Goal: Task Accomplishment & Management: Use online tool/utility

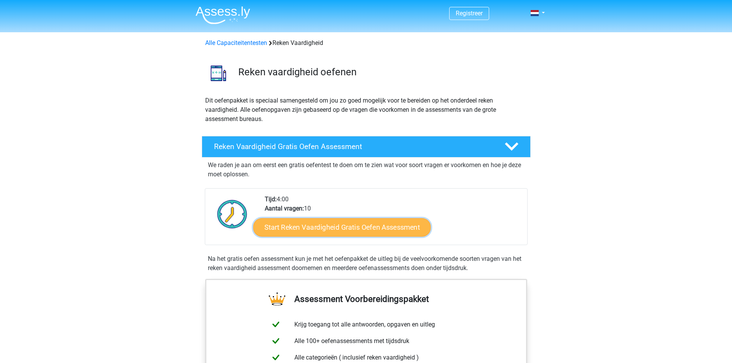
click at [363, 231] on link "Start Reken Vaardigheid Gratis Oefen Assessment" at bounding box center [342, 227] width 178 height 18
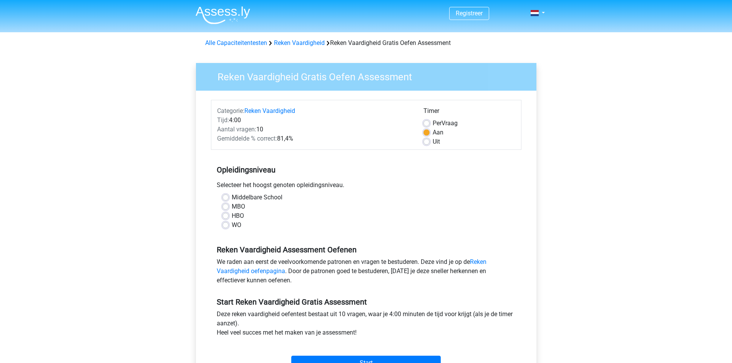
click at [232, 197] on label "Middelbare School" at bounding box center [257, 197] width 51 height 9
click at [228, 197] on input "Middelbare School" at bounding box center [226, 197] width 6 height 8
radio input "true"
click at [364, 362] on input "Start" at bounding box center [366, 363] width 150 height 15
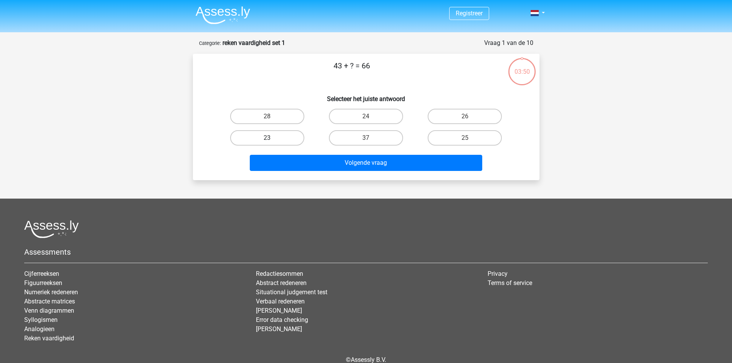
click at [284, 138] on label "23" at bounding box center [267, 137] width 74 height 15
click at [272, 138] on input "23" at bounding box center [269, 140] width 5 height 5
radio input "true"
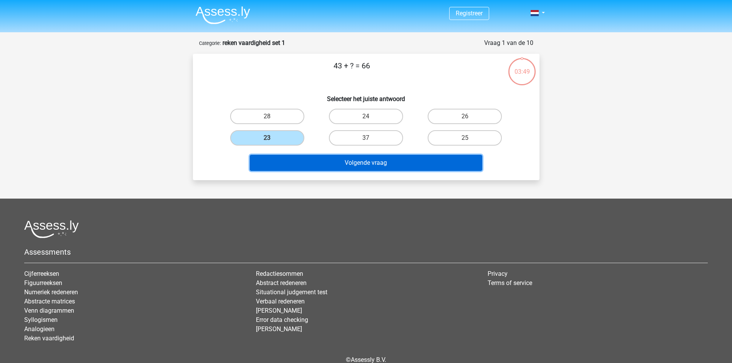
click at [342, 158] on button "Volgende vraag" at bounding box center [366, 163] width 233 height 16
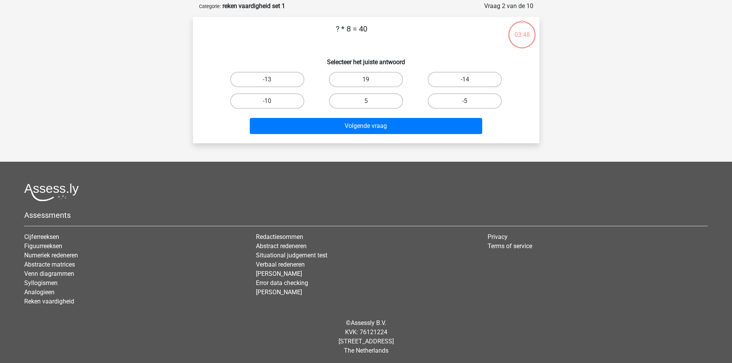
scroll to position [38, 0]
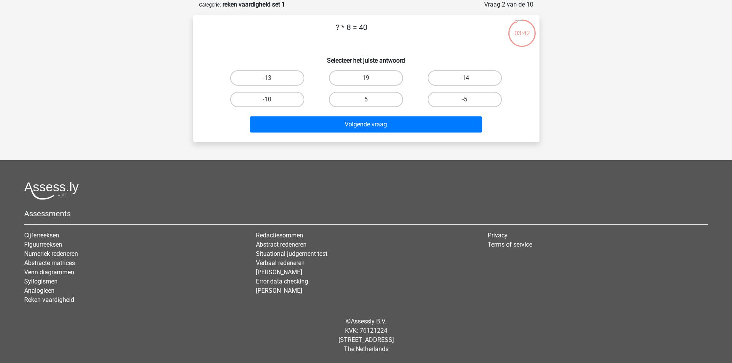
click at [384, 96] on label "5" at bounding box center [366, 99] width 74 height 15
click at [371, 100] on input "5" at bounding box center [368, 102] width 5 height 5
radio input "true"
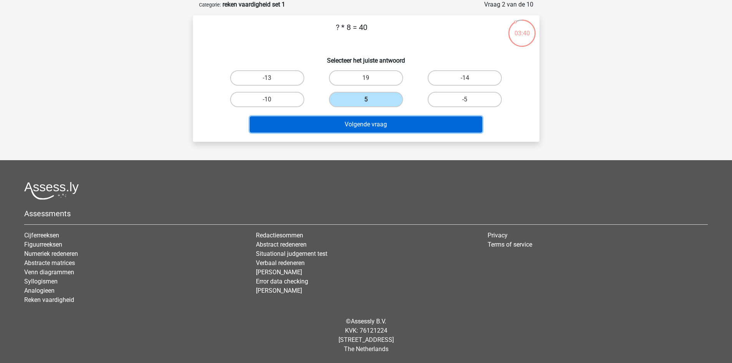
click at [388, 128] on button "Volgende vraag" at bounding box center [366, 124] width 233 height 16
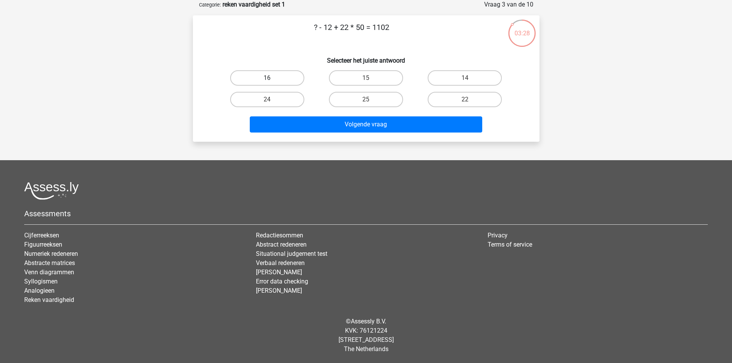
click at [265, 72] on label "16" at bounding box center [267, 77] width 74 height 15
click at [267, 78] on input "16" at bounding box center [269, 80] width 5 height 5
radio input "true"
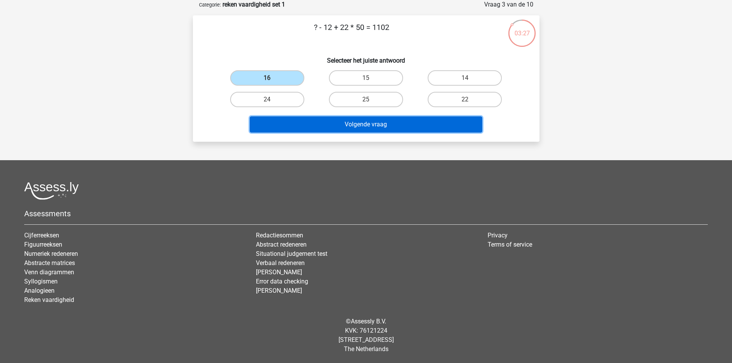
click at [356, 120] on button "Volgende vraag" at bounding box center [366, 124] width 233 height 16
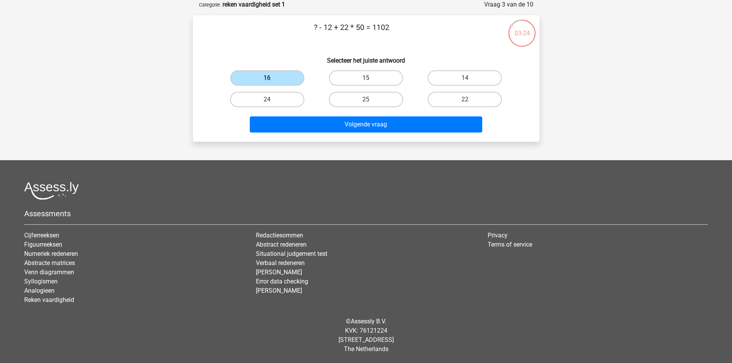
click at [359, 78] on label "15" at bounding box center [366, 77] width 74 height 15
click at [366, 78] on input "15" at bounding box center [368, 80] width 5 height 5
radio input "true"
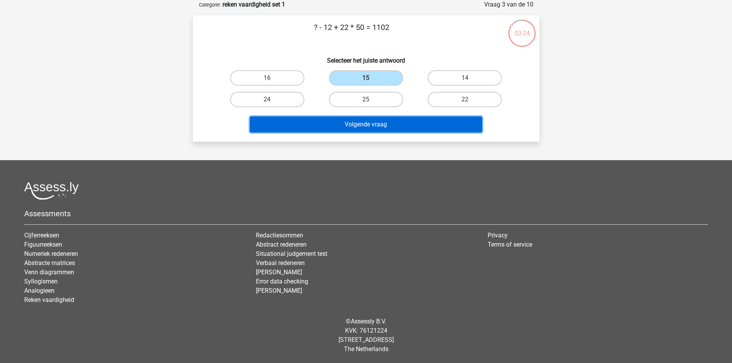
click at [363, 125] on button "Volgende vraag" at bounding box center [366, 124] width 233 height 16
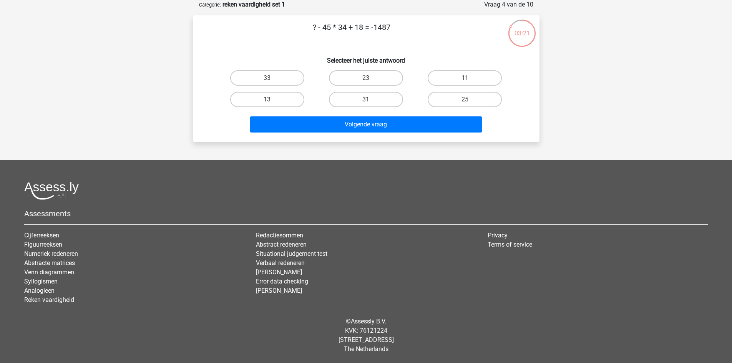
click at [464, 78] on label "11" at bounding box center [465, 77] width 74 height 15
click at [465, 78] on input "11" at bounding box center [467, 80] width 5 height 5
radio input "true"
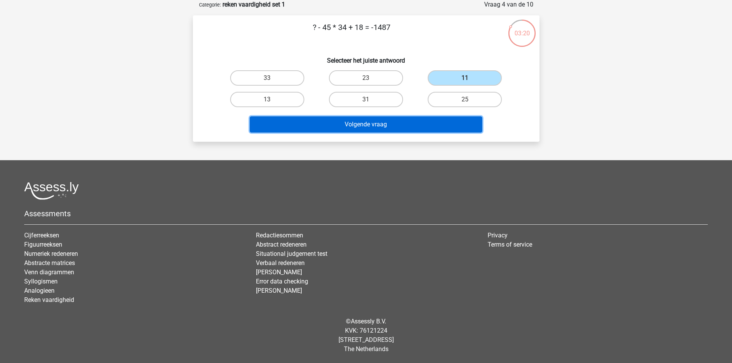
click at [416, 126] on button "Volgende vraag" at bounding box center [366, 124] width 233 height 16
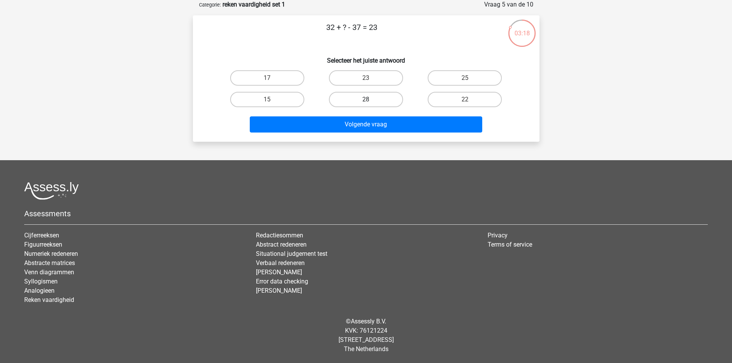
click at [385, 100] on label "28" at bounding box center [366, 99] width 74 height 15
click at [371, 100] on input "28" at bounding box center [368, 102] width 5 height 5
radio input "true"
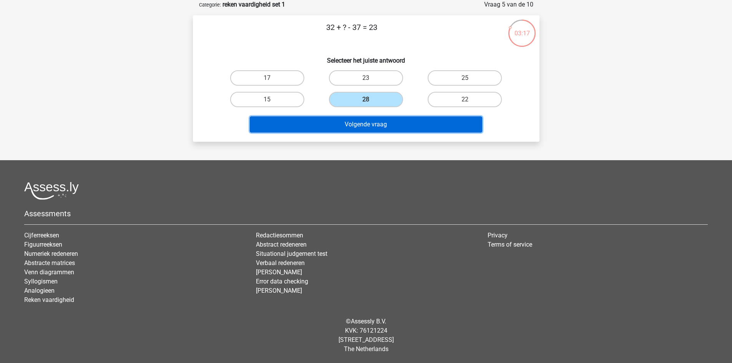
click at [388, 125] on button "Volgende vraag" at bounding box center [366, 124] width 233 height 16
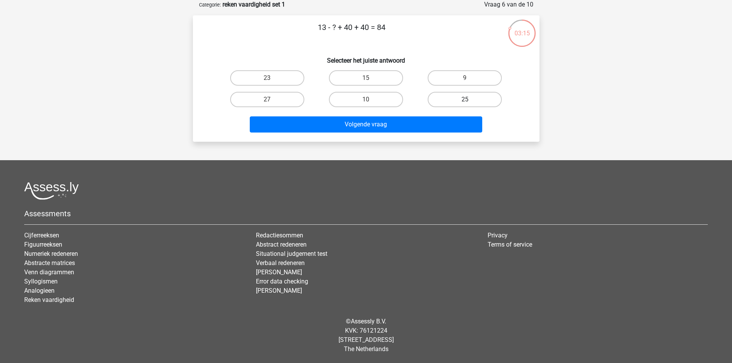
click at [460, 101] on label "25" at bounding box center [465, 99] width 74 height 15
click at [465, 101] on input "25" at bounding box center [467, 102] width 5 height 5
radio input "true"
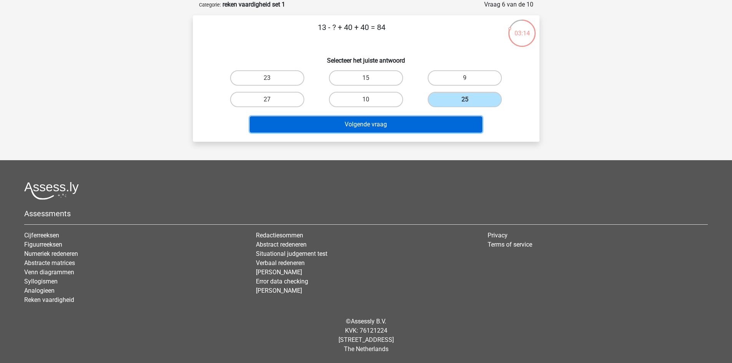
click at [433, 118] on button "Volgende vraag" at bounding box center [366, 124] width 233 height 16
